Goal: Task Accomplishment & Management: Complete application form

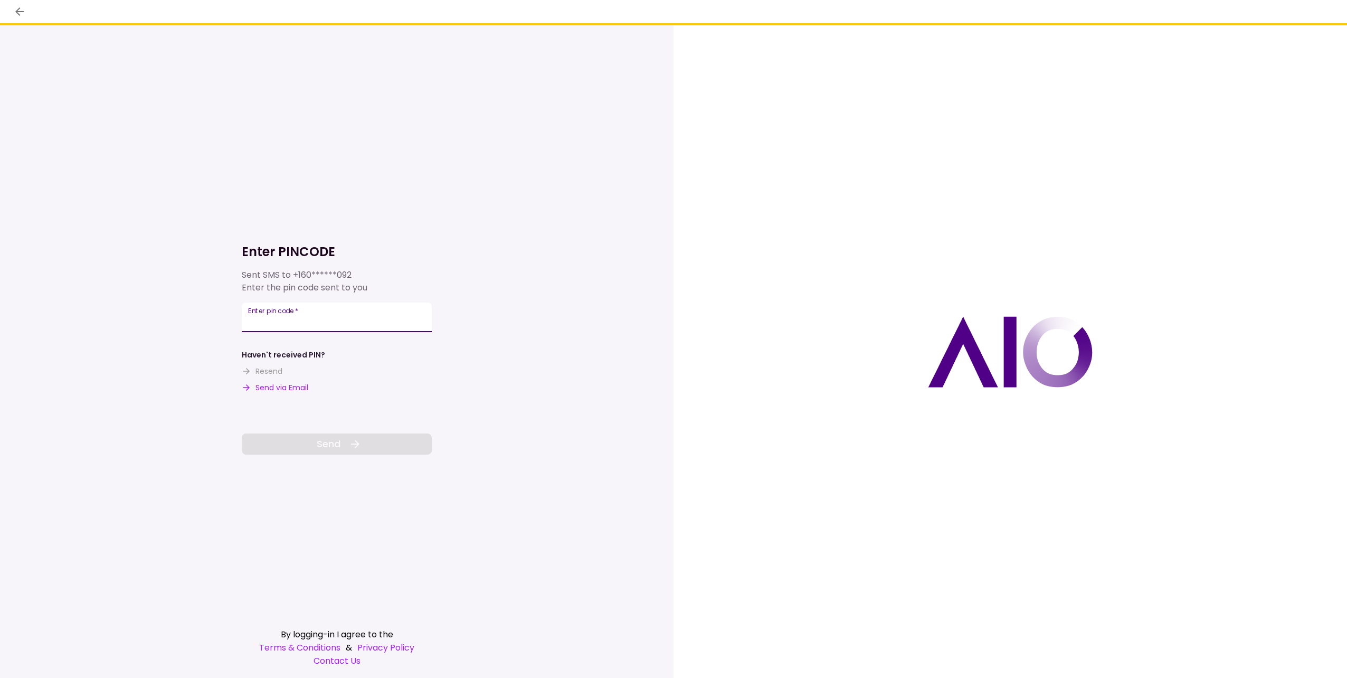
click at [304, 317] on input "Enter pin code   *" at bounding box center [337, 318] width 190 height 30
type input "******"
click at [294, 452] on button "Send" at bounding box center [337, 443] width 190 height 21
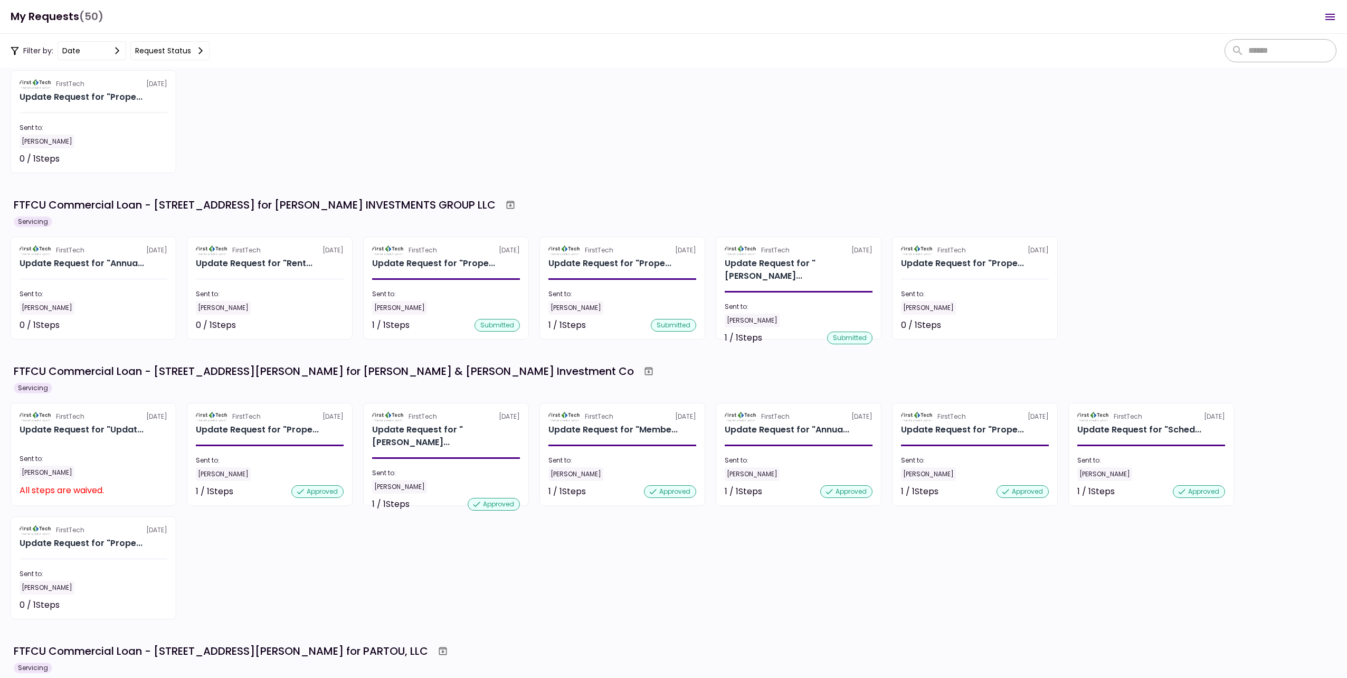
scroll to position [211, 0]
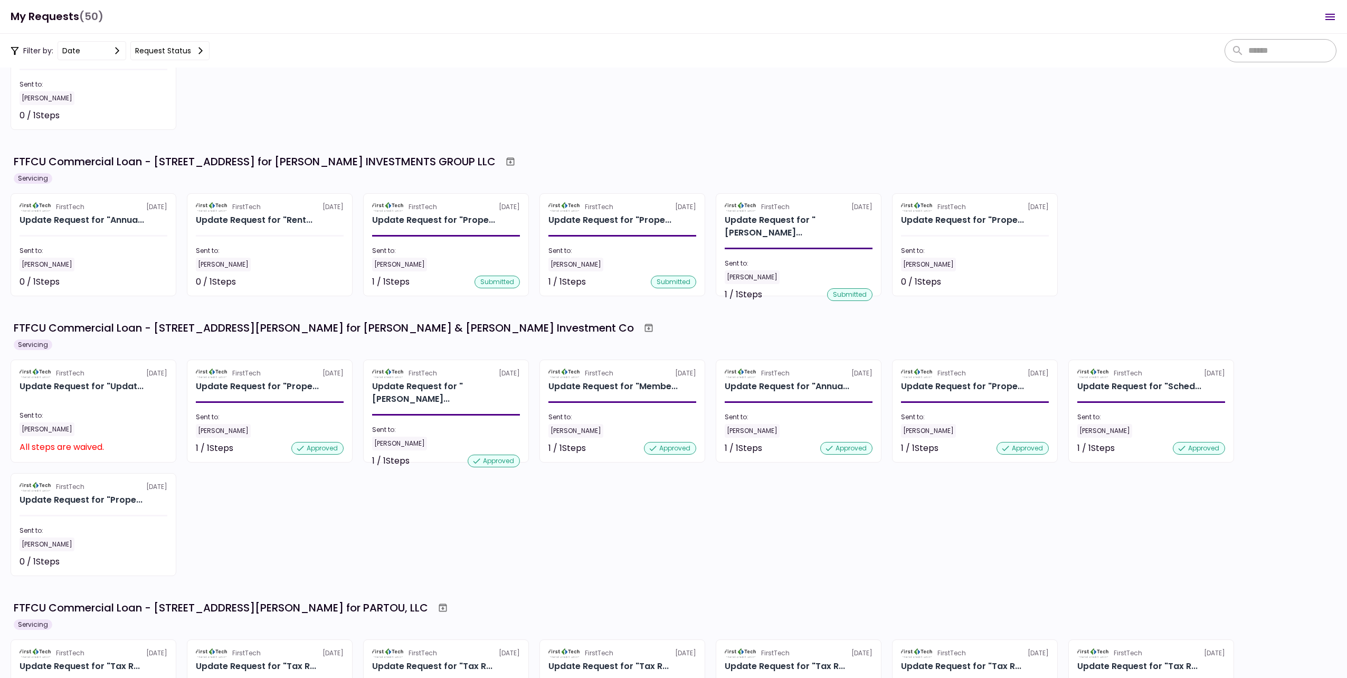
click at [103, 417] on div "Sent to:" at bounding box center [94, 416] width 148 height 10
click at [74, 510] on section "FirstTech [DATE] Update Request for "Prope... Sent to: [PERSON_NAME] 0 / 1 Step…" at bounding box center [94, 524] width 166 height 103
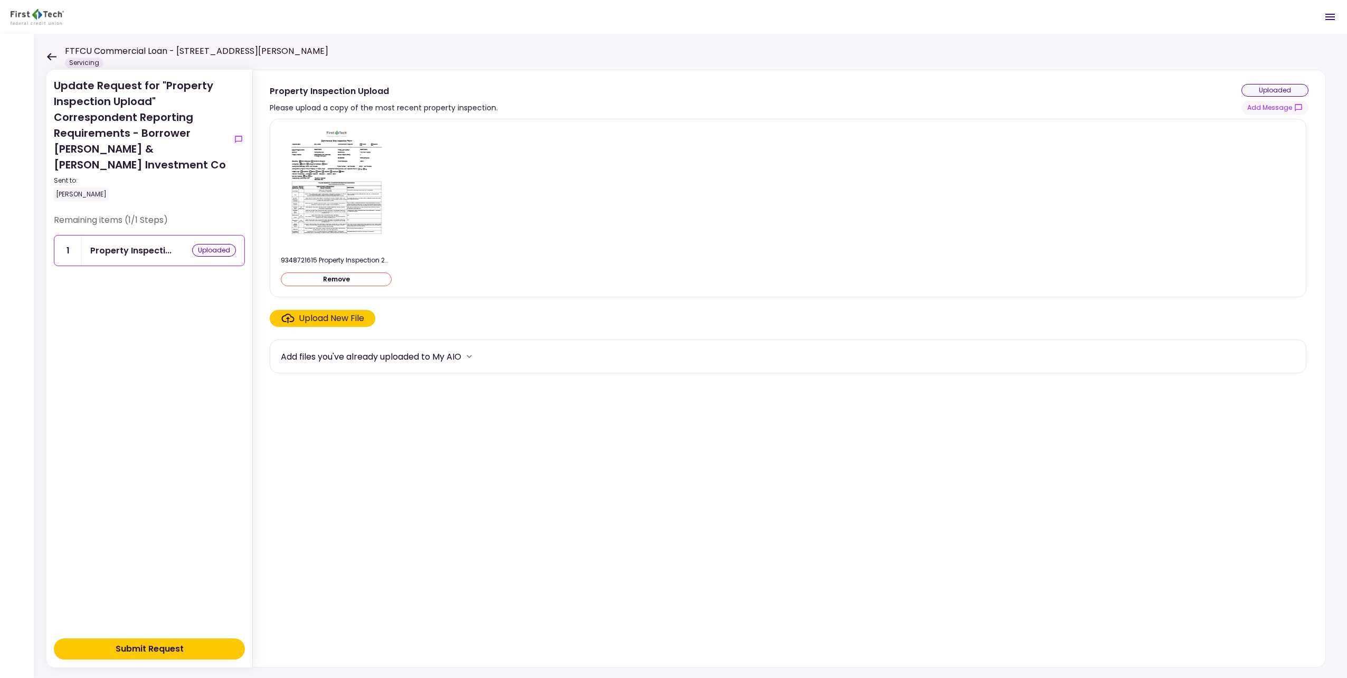
click at [319, 320] on div "Upload New File" at bounding box center [331, 318] width 65 height 13
click at [0, 0] on input "Upload New File" at bounding box center [0, 0] width 0 height 0
click at [143, 649] on div "Submit Request" at bounding box center [150, 648] width 68 height 13
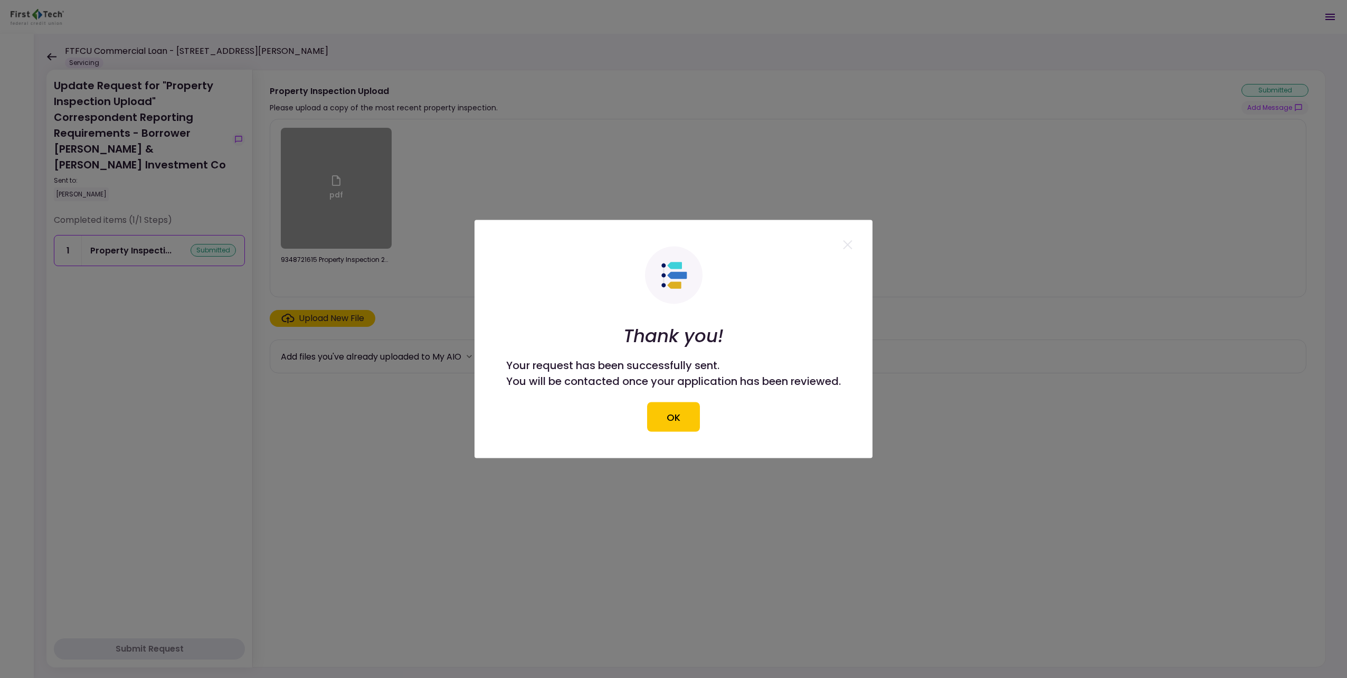
click at [851, 244] on icon at bounding box center [848, 245] width 10 height 10
